Goal: Task Accomplishment & Management: Use online tool/utility

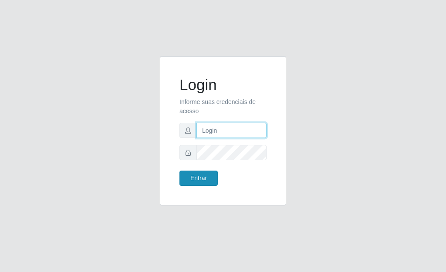
type input "[PERSON_NAME]"
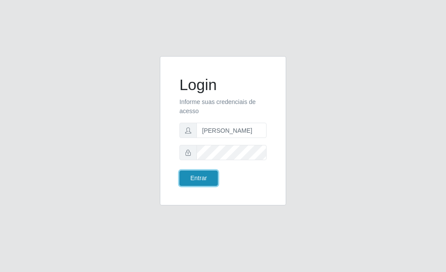
click at [202, 181] on button "Entrar" at bounding box center [199, 178] width 38 height 15
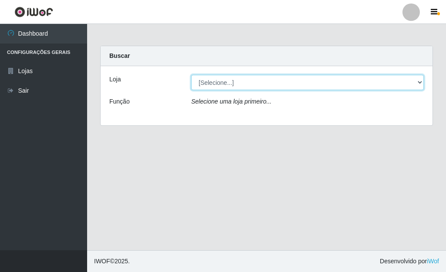
click at [420, 83] on select "[Selecione...] Bemais Supermercados - [GEOGRAPHIC_DATA]" at bounding box center [307, 82] width 233 height 15
click at [191, 75] on select "[Selecione...] Bemais Supermercados - [GEOGRAPHIC_DATA]" at bounding box center [307, 82] width 233 height 15
drag, startPoint x: 422, startPoint y: 81, endPoint x: 409, endPoint y: 82, distance: 12.7
click at [422, 81] on select "[Selecione...] Bemais Supermercados - [GEOGRAPHIC_DATA]" at bounding box center [307, 82] width 233 height 15
select select "249"
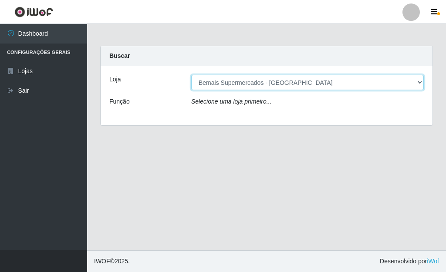
click at [191, 75] on select "[Selecione...] Bemais Supermercados - [GEOGRAPHIC_DATA]" at bounding box center [307, 82] width 233 height 15
